Goal: Contribute content

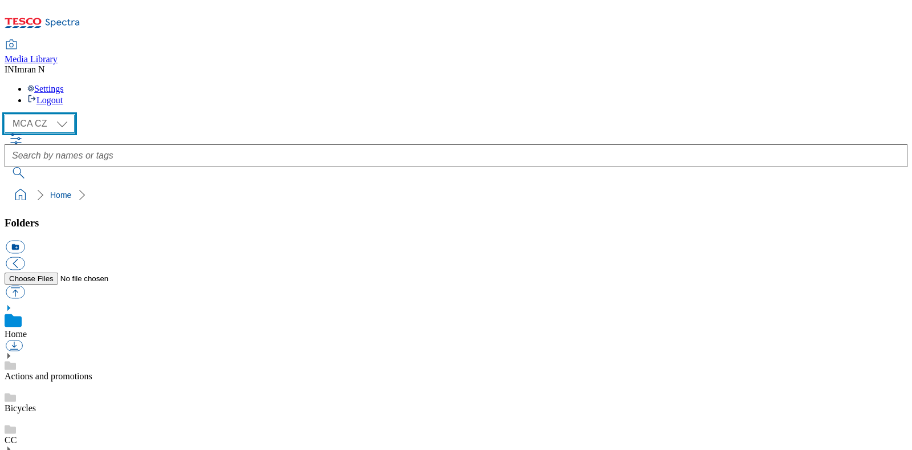
click at [64, 115] on select "MCA CZ MCA HU MCA MY MCA SK MCA TH MCA UK" at bounding box center [40, 124] width 70 height 18
click at [7, 115] on select "MCA CZ MCA HU MCA MY MCA SK MCA TH MCA UK" at bounding box center [40, 124] width 70 height 18
drag, startPoint x: 100, startPoint y: 354, endPoint x: 456, endPoint y: 198, distance: 388.8
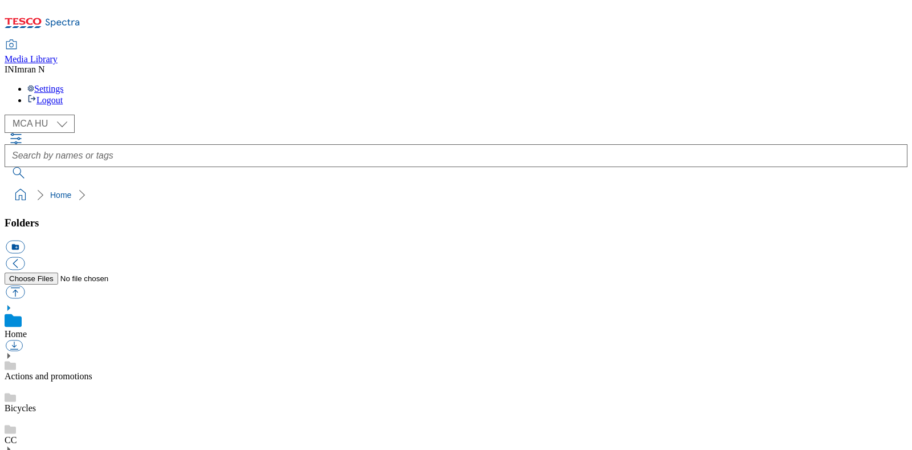
click at [250, 115] on div "( optional ) MCA CZ MCA HU MCA MY MCA SK MCA TH MCA UK MCA HU" at bounding box center [456, 124] width 903 height 18
click at [71, 115] on select "MCA CZ MCA HU MCA MY MCA SK MCA TH MCA UK" at bounding box center [40, 124] width 70 height 18
click at [7, 115] on select "MCA CZ MCA HU MCA MY MCA SK MCA TH MCA UK" at bounding box center [40, 124] width 70 height 18
click at [64, 115] on select "MCA CZ MCA HU MCA MY MCA SK MCA TH MCA UK" at bounding box center [40, 124] width 70 height 18
select select "flare-mca-hu"
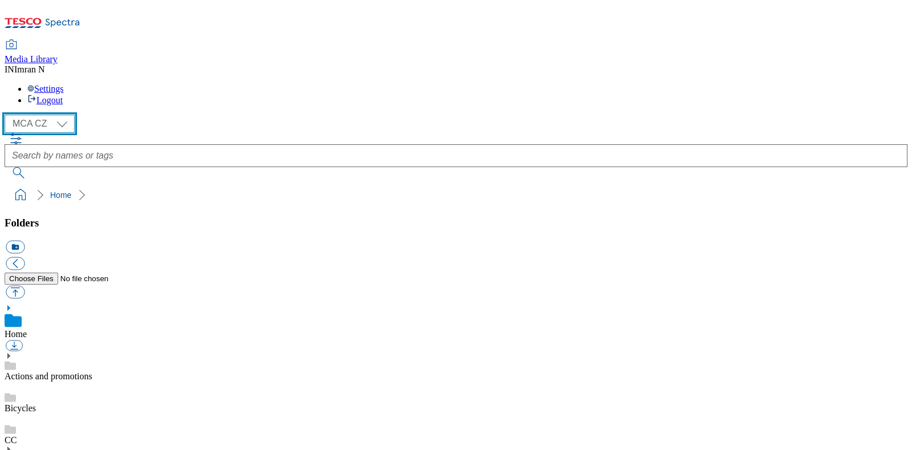
click at [7, 115] on select "MCA CZ MCA HU MCA MY MCA SK MCA TH MCA UK" at bounding box center [40, 124] width 70 height 18
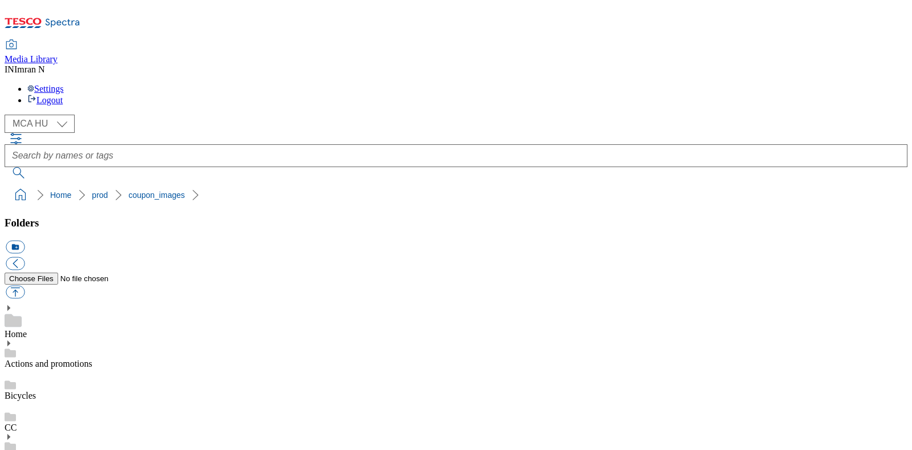
copy span "213656"
click at [807, 115] on div "( optional ) MCA CZ MCA HU MCA MY MCA SK MCA TH MCA UK MCA HU" at bounding box center [456, 147] width 903 height 64
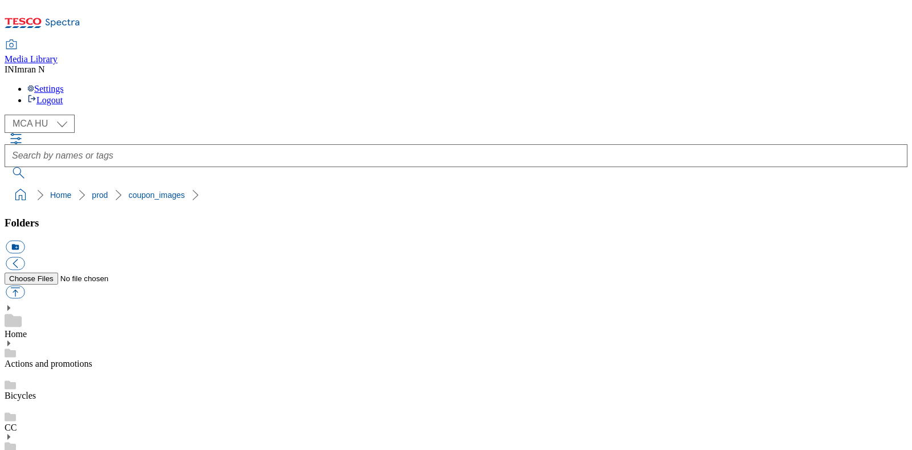
copy span "213656"
click at [464, 184] on ol "Home prod coupon_images" at bounding box center [459, 195] width 896 height 22
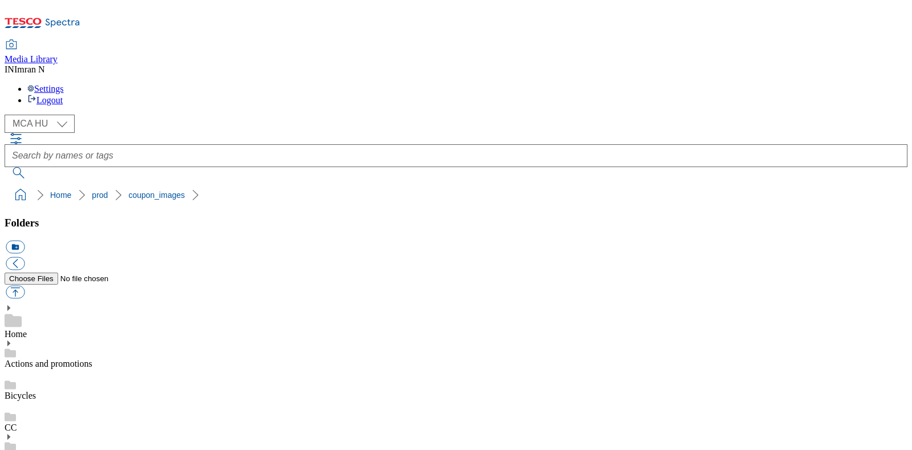
click at [24, 285] on button "button" at bounding box center [15, 291] width 19 height 13
type input "C:\fakepath\U38_1101_F.jpg"
